Goal: Task Accomplishment & Management: Use online tool/utility

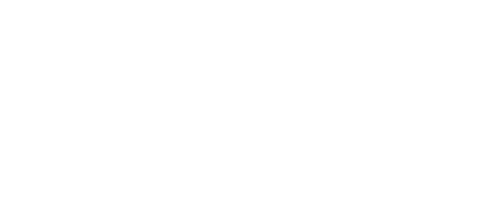
click at [437, 0] on html at bounding box center [242, 0] width 485 height 0
click at [436, 0] on html at bounding box center [242, 0] width 485 height 0
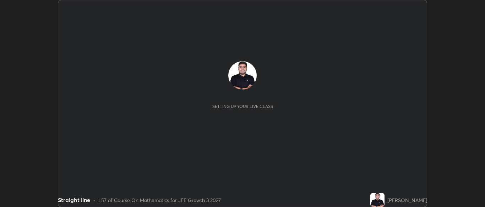
scroll to position [207, 484]
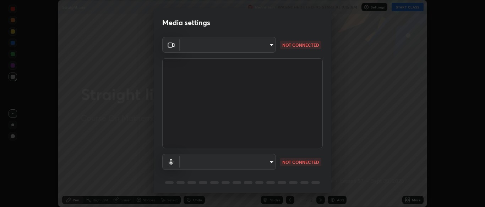
type input "7313fd45585aed834b6f1a7d948f9442f2d18b60722b63004f182b92f655e9b8"
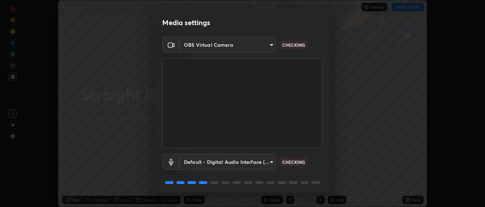
click at [215, 163] on body "Erase all Straight line Recording WAS SCHEDULED TO START AT 9:15 AM Settings ST…" at bounding box center [242, 103] width 485 height 207
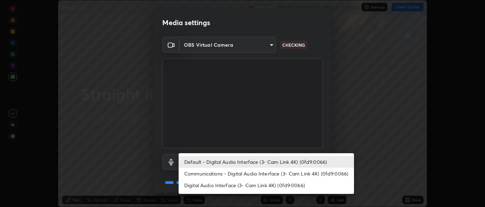
click at [211, 175] on li "Communications - Digital Audio Interface (3- Cam Link 4K) (0fd9:0066)" at bounding box center [265, 174] width 175 height 12
type input "communications"
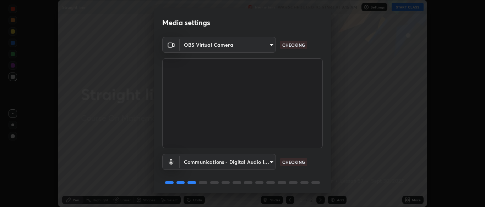
scroll to position [25, 0]
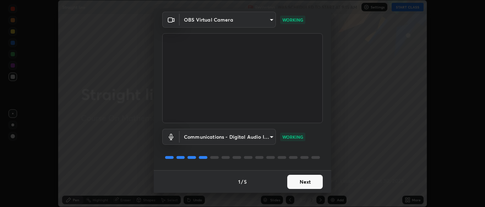
click at [302, 183] on button "Next" at bounding box center [304, 182] width 35 height 14
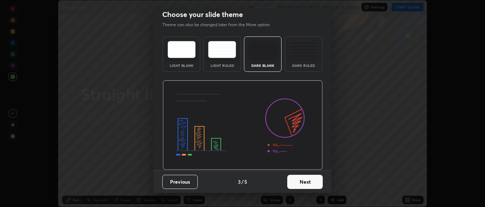
scroll to position [0, 0]
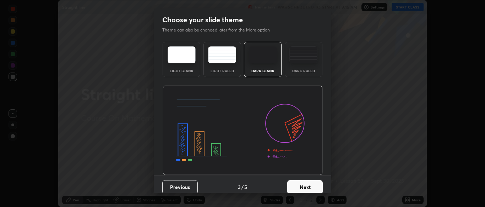
click at [306, 184] on button "Next" at bounding box center [304, 188] width 35 height 14
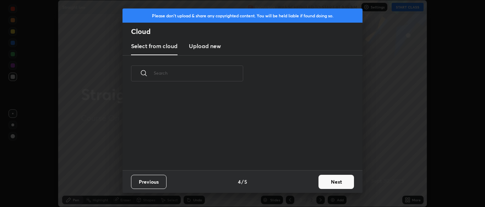
click at [327, 184] on button "Next" at bounding box center [335, 182] width 35 height 14
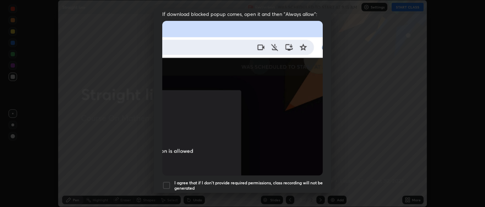
scroll to position [145, 0]
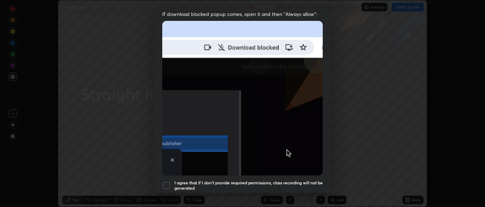
click at [167, 183] on div at bounding box center [166, 186] width 9 height 9
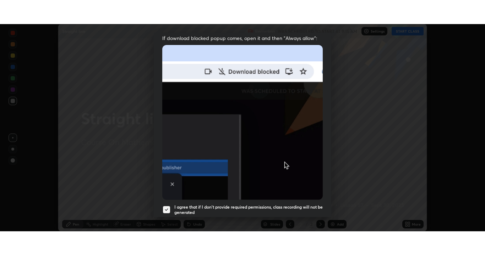
scroll to position [158, 0]
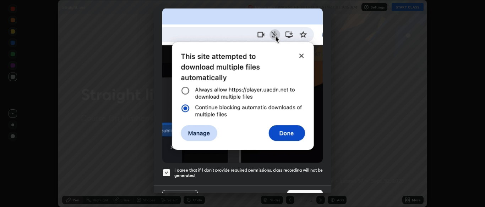
click at [309, 190] on button "Done" at bounding box center [304, 197] width 35 height 14
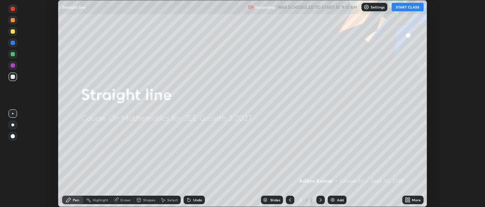
click at [410, 6] on button "START CLASS" at bounding box center [407, 7] width 32 height 9
click at [406, 199] on icon at bounding box center [406, 199] width 2 height 2
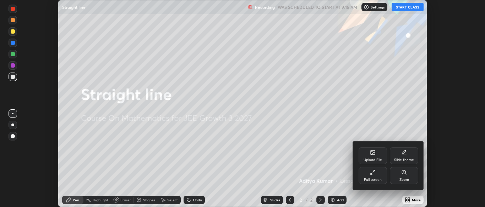
click at [382, 174] on div "Full screen" at bounding box center [372, 175] width 28 height 17
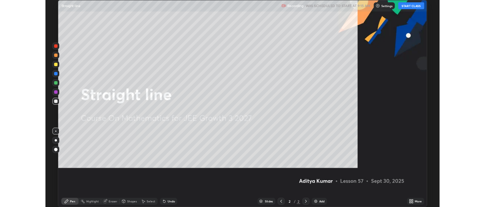
scroll to position [255, 485]
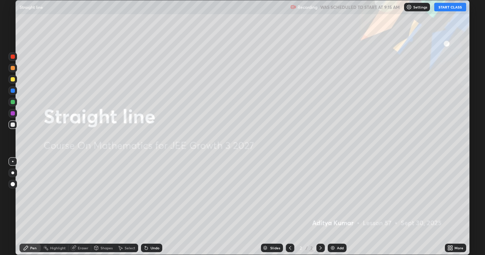
click at [334, 207] on img at bounding box center [333, 248] width 6 height 6
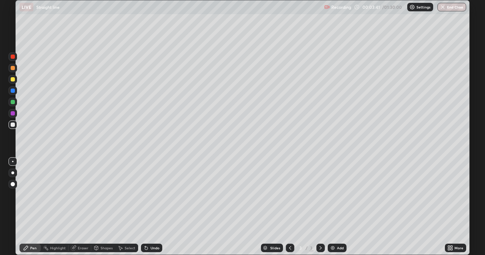
click at [10, 104] on div at bounding box center [13, 102] width 9 height 9
click at [11, 115] on div at bounding box center [13, 113] width 4 height 4
click at [13, 90] on div at bounding box center [13, 91] width 4 height 4
click at [10, 126] on div at bounding box center [13, 125] width 9 height 9
click at [14, 105] on div at bounding box center [13, 102] width 9 height 9
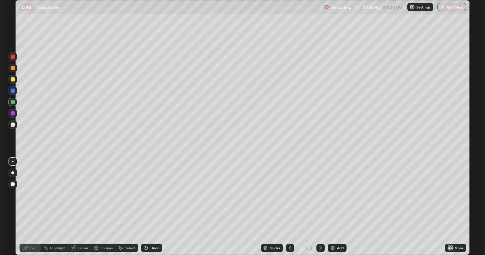
click at [330, 207] on img at bounding box center [333, 248] width 6 height 6
click at [9, 114] on div at bounding box center [13, 113] width 9 height 9
click at [149, 207] on div "Undo" at bounding box center [151, 248] width 21 height 9
click at [145, 207] on icon at bounding box center [146, 248] width 3 height 3
click at [146, 207] on icon at bounding box center [146, 248] width 3 height 3
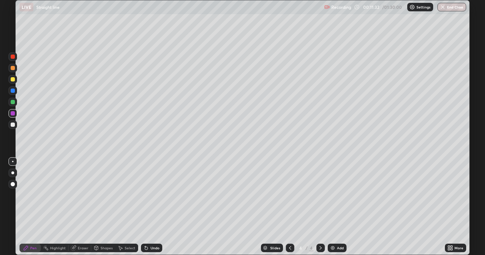
click at [147, 207] on icon at bounding box center [146, 248] width 6 height 6
click at [148, 207] on icon at bounding box center [146, 248] width 6 height 6
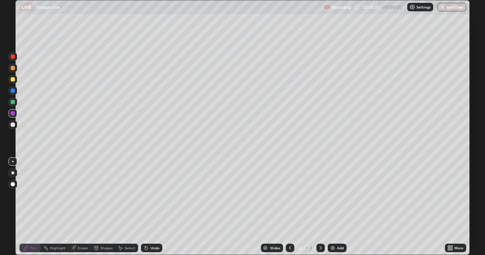
click at [147, 207] on icon at bounding box center [146, 248] width 6 height 6
click at [13, 104] on div at bounding box center [13, 102] width 4 height 4
click at [330, 207] on img at bounding box center [333, 248] width 6 height 6
click at [12, 92] on div at bounding box center [13, 91] width 4 height 4
click at [15, 81] on div at bounding box center [13, 79] width 9 height 9
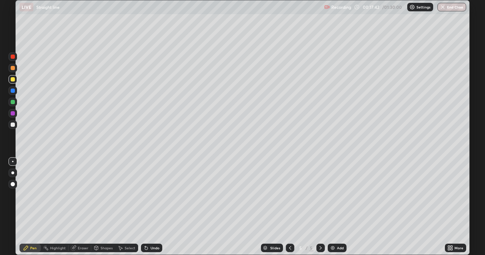
click at [14, 128] on div at bounding box center [13, 125] width 9 height 9
click at [10, 115] on div at bounding box center [13, 113] width 9 height 9
click at [331, 207] on img at bounding box center [333, 248] width 6 height 6
click at [15, 90] on div at bounding box center [13, 91] width 9 height 9
click at [334, 207] on div "Add" at bounding box center [336, 248] width 19 height 9
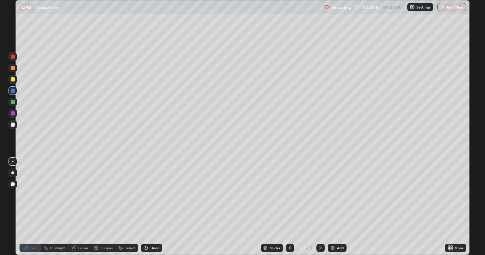
click at [13, 116] on div at bounding box center [13, 113] width 9 height 9
click at [14, 81] on div at bounding box center [13, 79] width 4 height 4
click at [332, 207] on img at bounding box center [333, 248] width 6 height 6
click at [12, 91] on div at bounding box center [13, 91] width 4 height 4
click at [15, 81] on div at bounding box center [13, 79] width 9 height 9
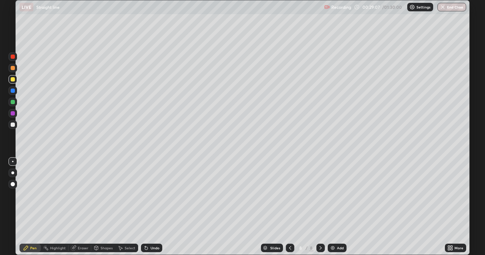
click at [14, 71] on div at bounding box center [13, 68] width 9 height 9
click at [286, 207] on div at bounding box center [290, 248] width 9 height 9
click at [321, 207] on icon at bounding box center [320, 248] width 6 height 6
click at [331, 207] on div "Add" at bounding box center [336, 248] width 19 height 9
click at [12, 104] on div at bounding box center [13, 102] width 9 height 9
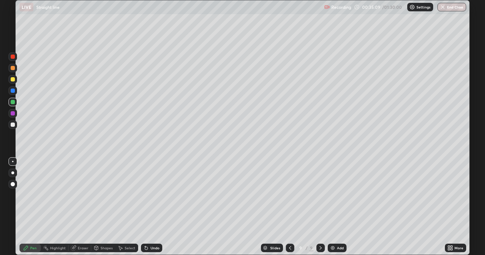
click at [15, 81] on div at bounding box center [13, 79] width 4 height 4
click at [12, 112] on div at bounding box center [13, 113] width 4 height 4
click at [12, 81] on div at bounding box center [13, 79] width 4 height 4
click at [12, 116] on div at bounding box center [13, 113] width 9 height 9
click at [13, 125] on div at bounding box center [13, 125] width 4 height 4
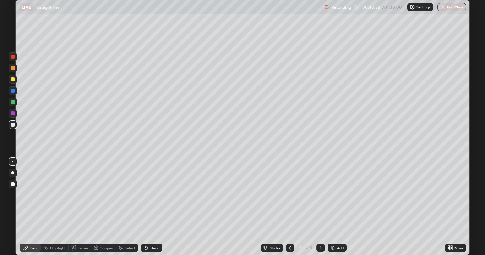
click at [15, 81] on div at bounding box center [13, 79] width 9 height 9
click at [13, 67] on div at bounding box center [13, 68] width 4 height 4
click at [14, 115] on div at bounding box center [13, 113] width 4 height 4
click at [12, 58] on div at bounding box center [13, 57] width 4 height 4
click at [287, 207] on icon at bounding box center [290, 248] width 6 height 6
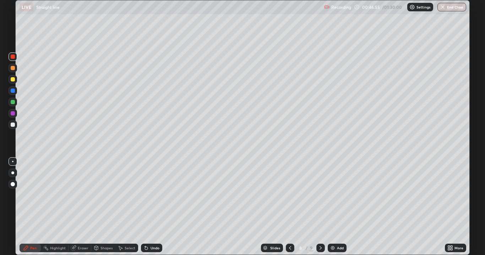
click at [331, 207] on img at bounding box center [333, 248] width 6 height 6
click at [15, 116] on div at bounding box center [13, 113] width 9 height 9
click at [13, 56] on div at bounding box center [13, 57] width 4 height 4
click at [13, 92] on div at bounding box center [13, 91] width 4 height 4
click at [10, 126] on div at bounding box center [13, 125] width 9 height 9
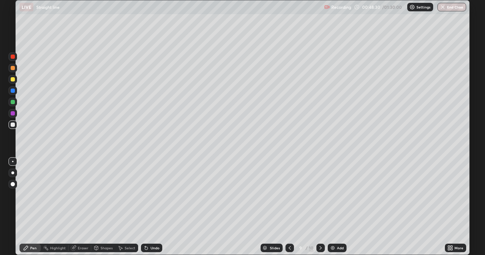
click at [13, 103] on div at bounding box center [13, 102] width 4 height 4
click at [78, 207] on div "Eraser" at bounding box center [79, 248] width 23 height 9
click at [17, 207] on div at bounding box center [12, 223] width 11 height 11
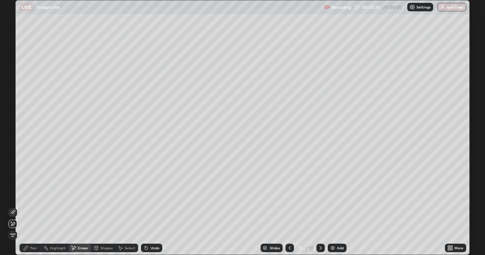
click at [32, 207] on div "Pen" at bounding box center [33, 249] width 6 height 4
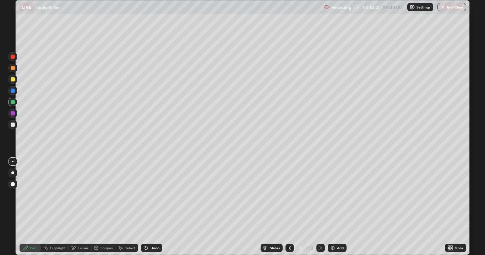
click at [13, 81] on div at bounding box center [13, 79] width 4 height 4
click at [322, 207] on icon at bounding box center [320, 248] width 6 height 6
click at [328, 207] on div "Add" at bounding box center [336, 248] width 19 height 9
click at [14, 70] on div at bounding box center [13, 68] width 4 height 4
click at [13, 59] on div at bounding box center [13, 56] width 9 height 9
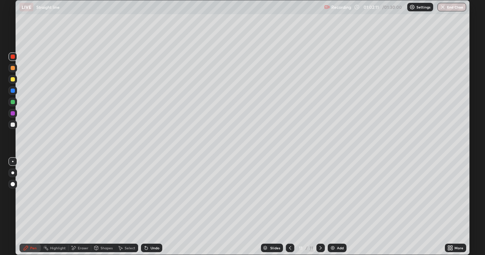
click at [333, 207] on img at bounding box center [333, 248] width 6 height 6
click at [11, 105] on div at bounding box center [13, 102] width 9 height 9
click at [14, 117] on div at bounding box center [13, 113] width 9 height 9
click at [330, 207] on img at bounding box center [333, 248] width 6 height 6
click at [11, 104] on div at bounding box center [13, 102] width 9 height 9
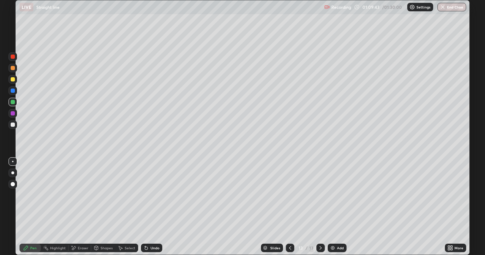
click at [10, 117] on div at bounding box center [13, 113] width 9 height 9
click at [145, 207] on icon at bounding box center [146, 248] width 3 height 3
click at [11, 126] on div at bounding box center [13, 125] width 4 height 4
click at [15, 69] on div at bounding box center [13, 68] width 4 height 4
click at [74, 207] on icon at bounding box center [74, 248] width 6 height 6
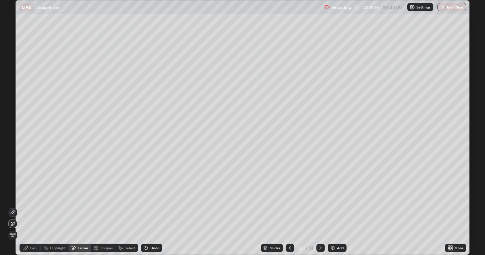
click at [145, 207] on icon at bounding box center [146, 248] width 3 height 3
click at [29, 207] on div "Pen" at bounding box center [30, 248] width 21 height 9
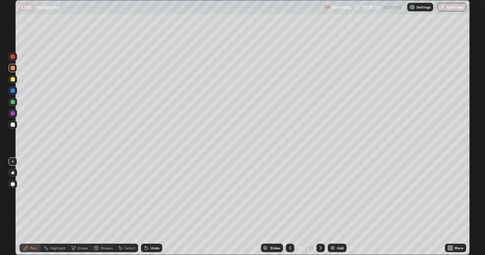
click at [447, 6] on button "End Class" at bounding box center [451, 7] width 29 height 9
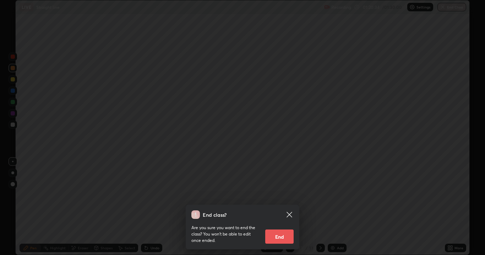
click at [283, 207] on button "End" at bounding box center [279, 237] width 28 height 14
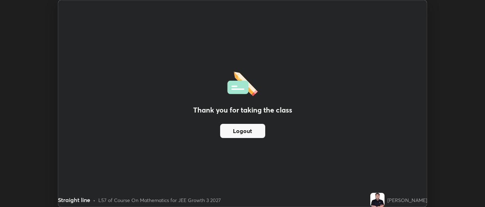
scroll to position [35263, 34985]
click at [384, 199] on img at bounding box center [377, 200] width 14 height 14
